Goal: Find specific page/section: Find specific page/section

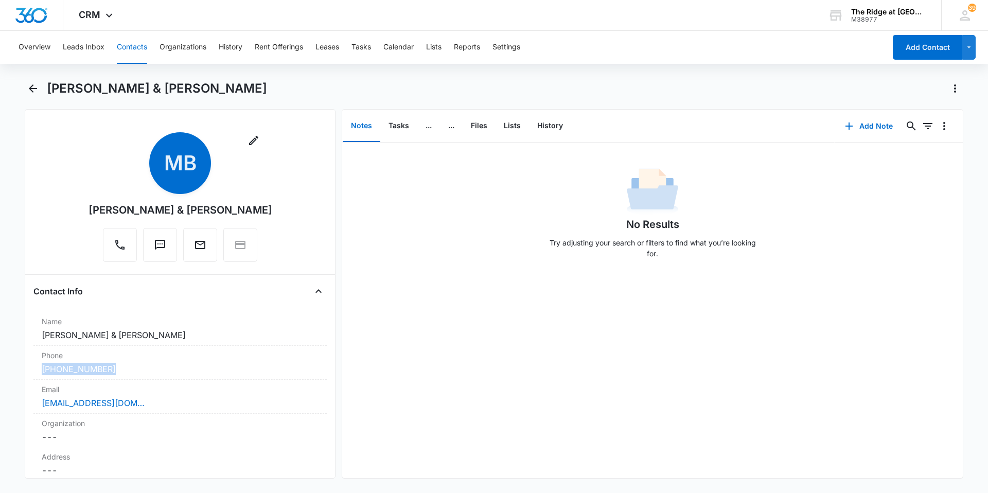
click at [133, 46] on button "Contacts" at bounding box center [132, 47] width 30 height 33
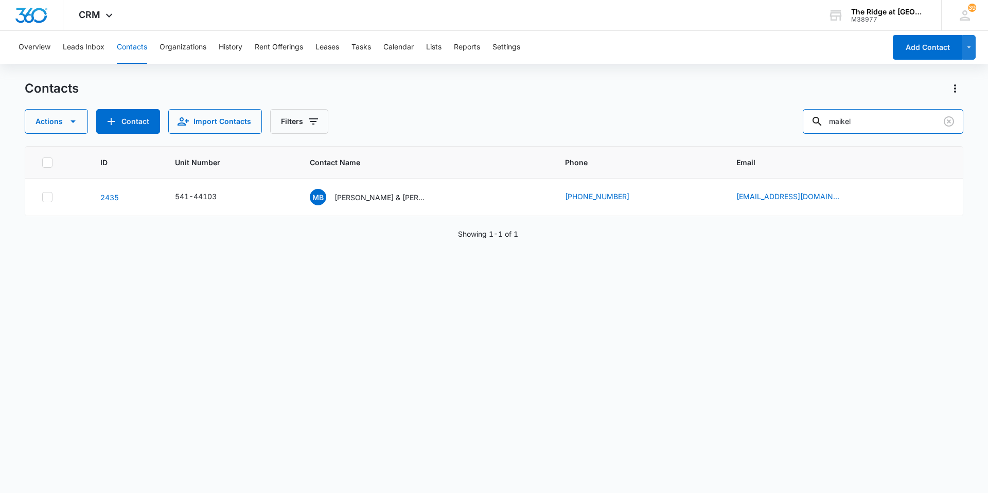
drag, startPoint x: 872, startPoint y: 118, endPoint x: 807, endPoint y: 122, distance: 64.5
click at [807, 122] on div "Actions Contact Import Contacts Filters maikel" at bounding box center [494, 121] width 939 height 25
type input "matt"
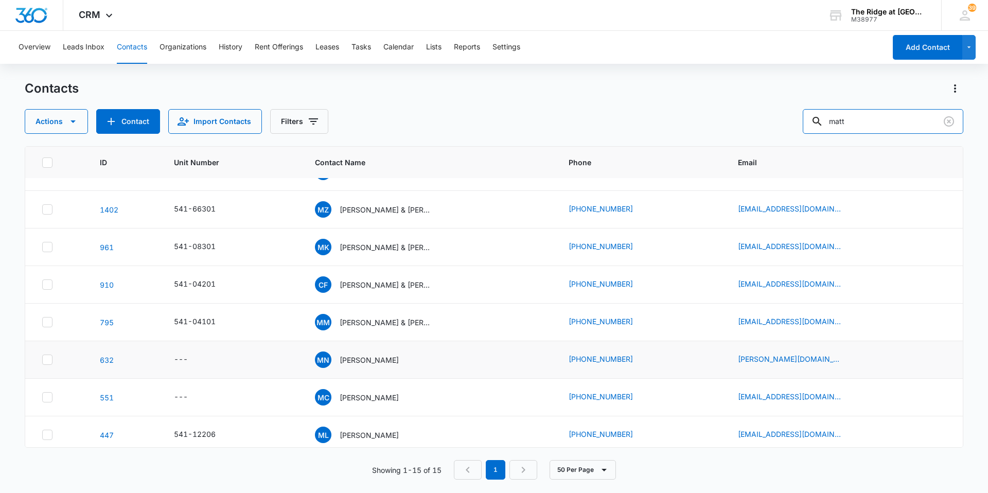
scroll to position [294, 0]
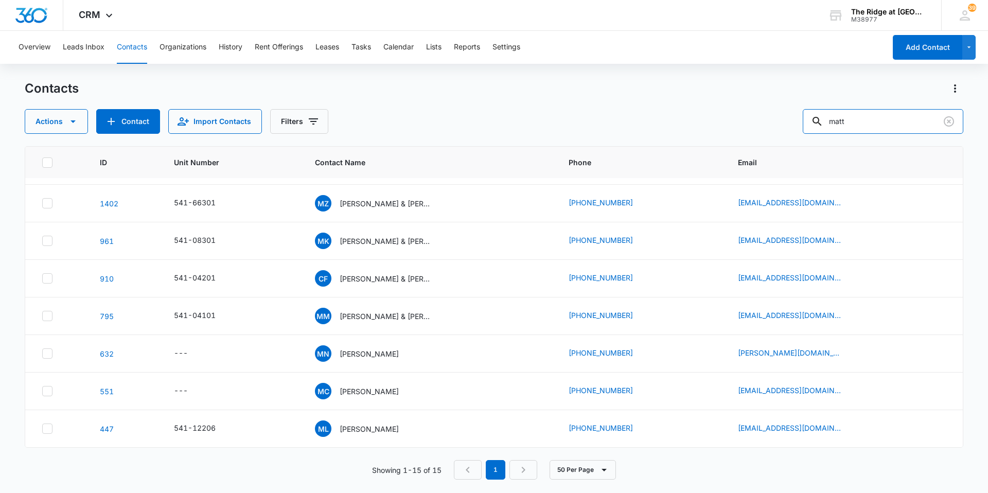
drag, startPoint x: 874, startPoint y: 121, endPoint x: 764, endPoint y: 67, distance: 122.2
click at [753, 118] on div "Actions Contact Import Contacts Filters matt" at bounding box center [494, 121] width 939 height 25
type input "[PERSON_NAME]"
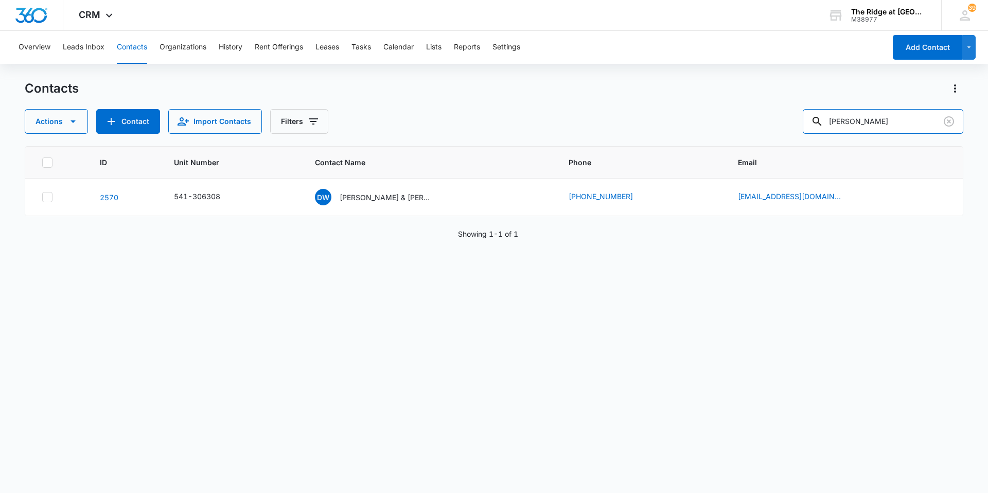
scroll to position [0, 0]
click at [390, 193] on p "[PERSON_NAME] & [PERSON_NAME]" at bounding box center [386, 197] width 93 height 11
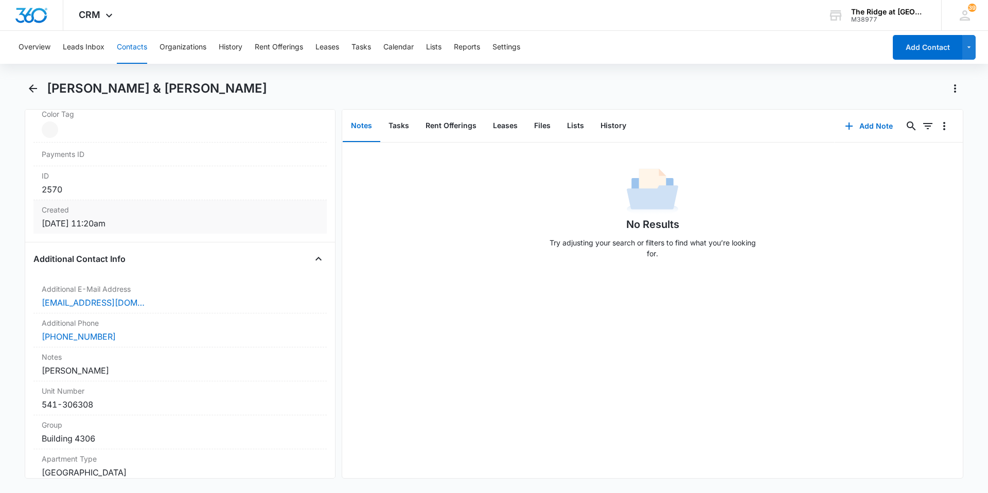
scroll to position [720, 0]
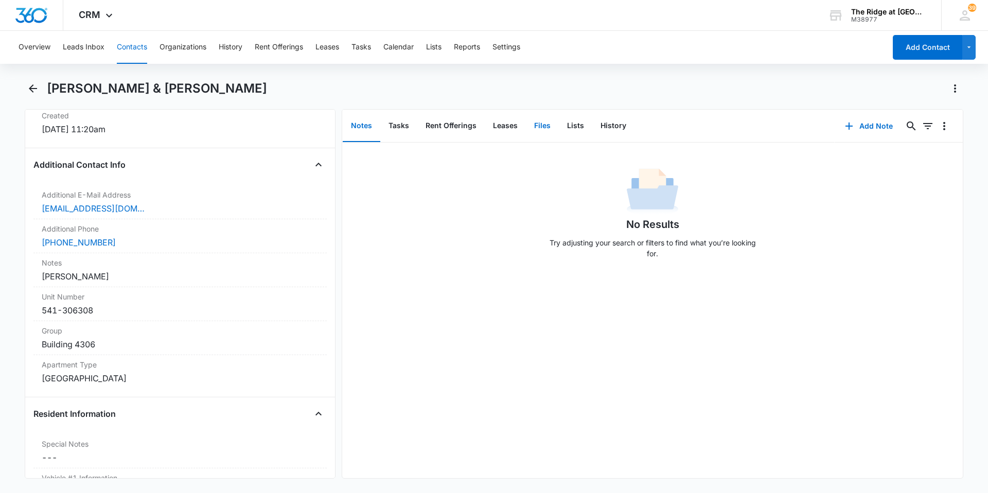
click at [532, 125] on button "Files" at bounding box center [542, 126] width 33 height 32
